Goal: Task Accomplishment & Management: Manage account settings

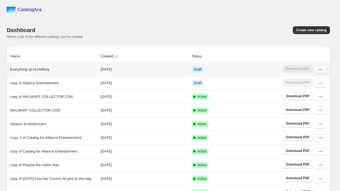
click at [323, 72] on icon "button" at bounding box center [321, 70] width 6 height 6
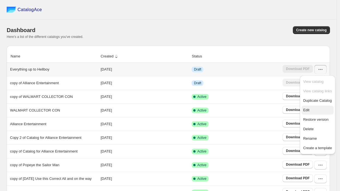
click at [310, 109] on span "Edit" at bounding box center [317, 110] width 29 height 6
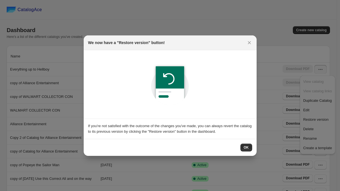
click at [245, 146] on span "OK" at bounding box center [246, 147] width 5 height 4
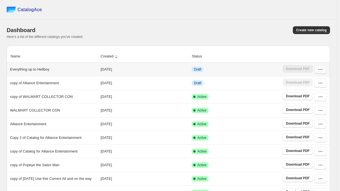
click at [322, 72] on button "button" at bounding box center [321, 69] width 12 height 9
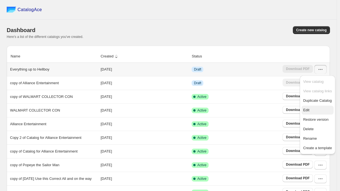
click at [311, 109] on span "Edit" at bounding box center [317, 110] width 29 height 6
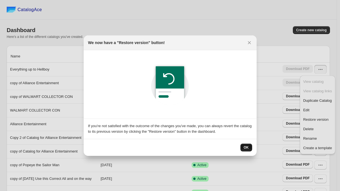
click at [245, 148] on span "OK" at bounding box center [246, 147] width 5 height 4
